Goal: Navigation & Orientation: Understand site structure

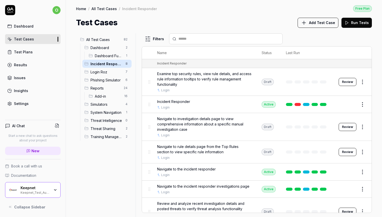
click at [101, 73] on span "Login Roz" at bounding box center [106, 71] width 32 height 5
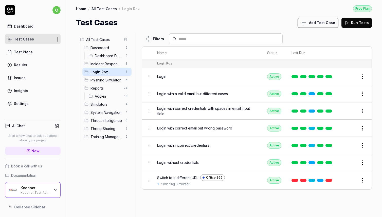
click at [33, 193] on div "Keepnet_Test_Automation" at bounding box center [35, 193] width 29 height 4
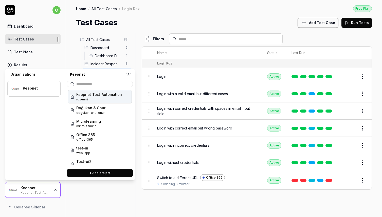
click at [144, 21] on div "Test Cases Add Test Case Run Tests" at bounding box center [224, 22] width 296 height 11
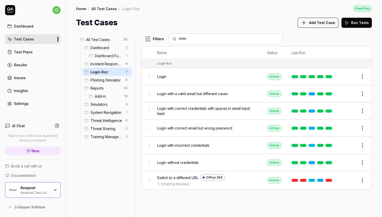
click at [101, 55] on span "Dashboard Functionality" at bounding box center [109, 55] width 28 height 5
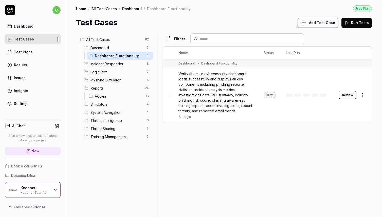
click at [157, 55] on div at bounding box center [159, 125] width 6 height 184
click at [103, 138] on span "Training Management" at bounding box center [116, 136] width 53 height 5
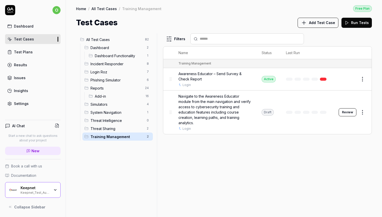
click at [100, 105] on span "Simulators" at bounding box center [116, 104] width 53 height 5
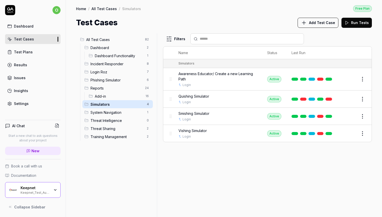
click at [104, 78] on span "Phishing Simulator" at bounding box center [116, 80] width 53 height 5
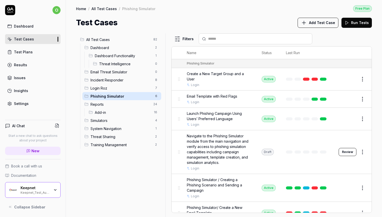
click at [170, 106] on div at bounding box center [167, 125] width 6 height 184
click at [69, 96] on div "All Test Cases 82 Dashboard 2 Dashboard Functionality 1 Threat Intelligence 0 E…" at bounding box center [224, 122] width 316 height 189
